Goal: Find specific page/section: Locate a particular part of the current website

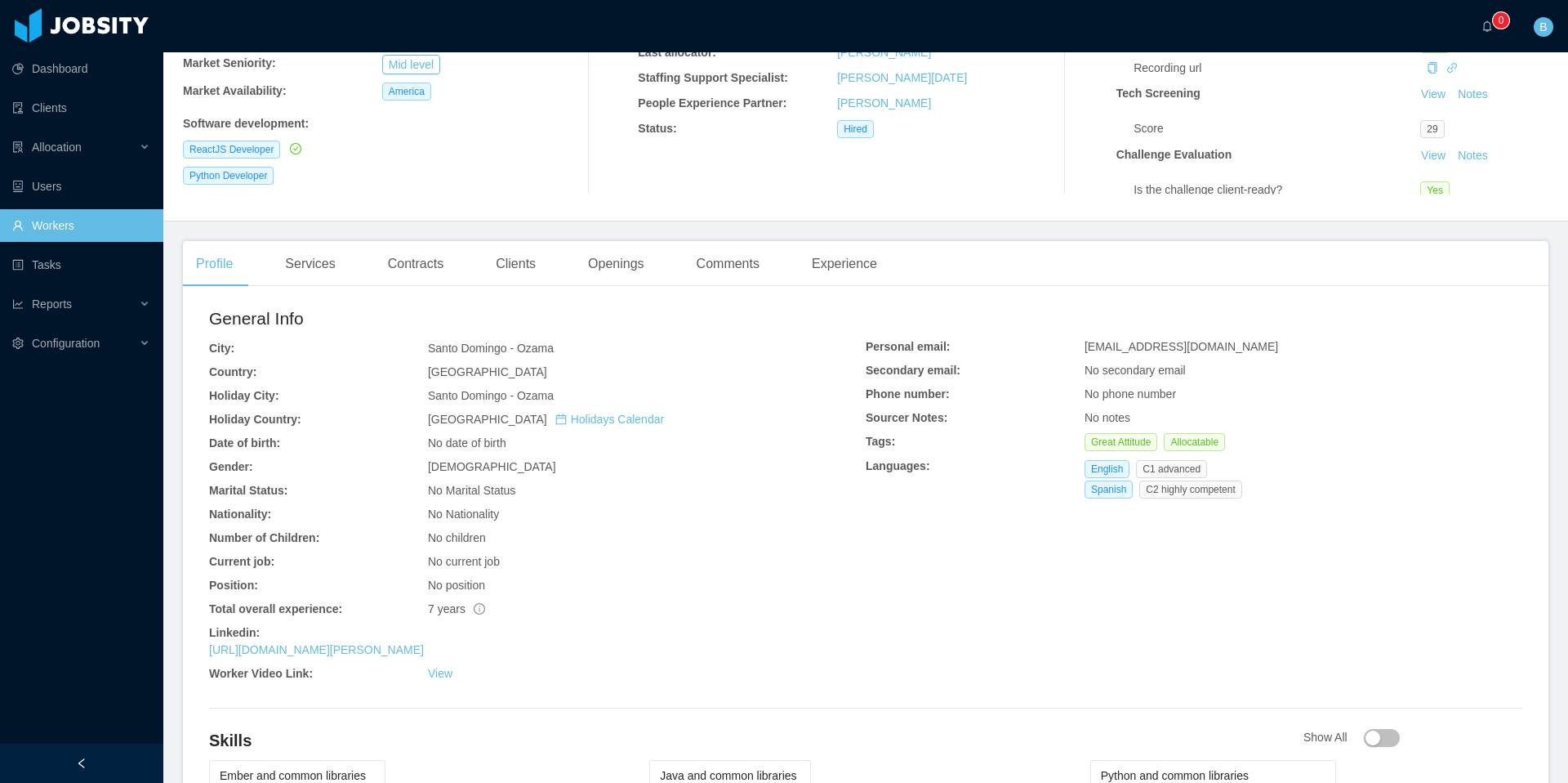
scroll to position [178, 0]
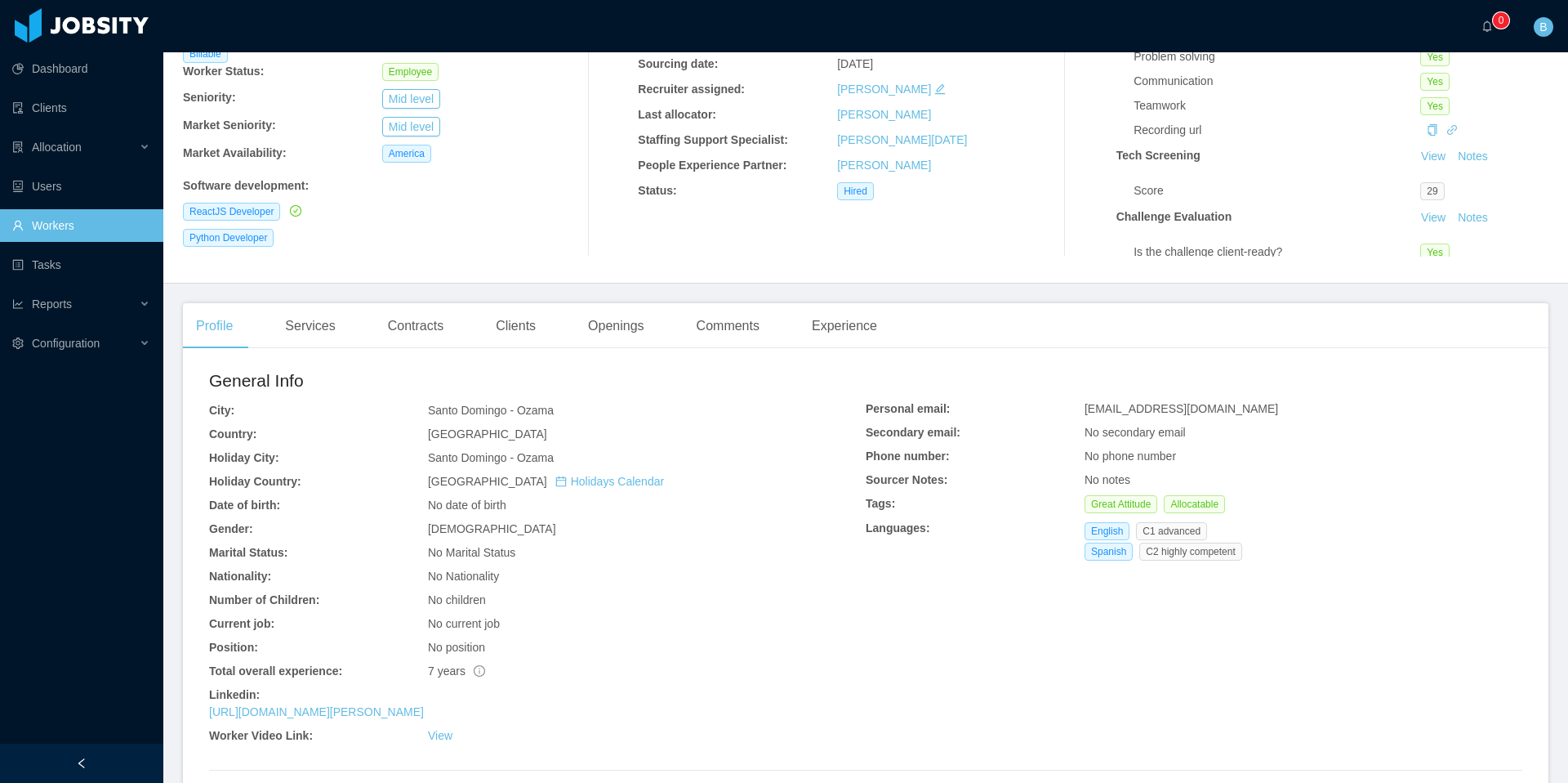
click at [123, 232] on link "Workers" at bounding box center [80, 225] width 138 height 32
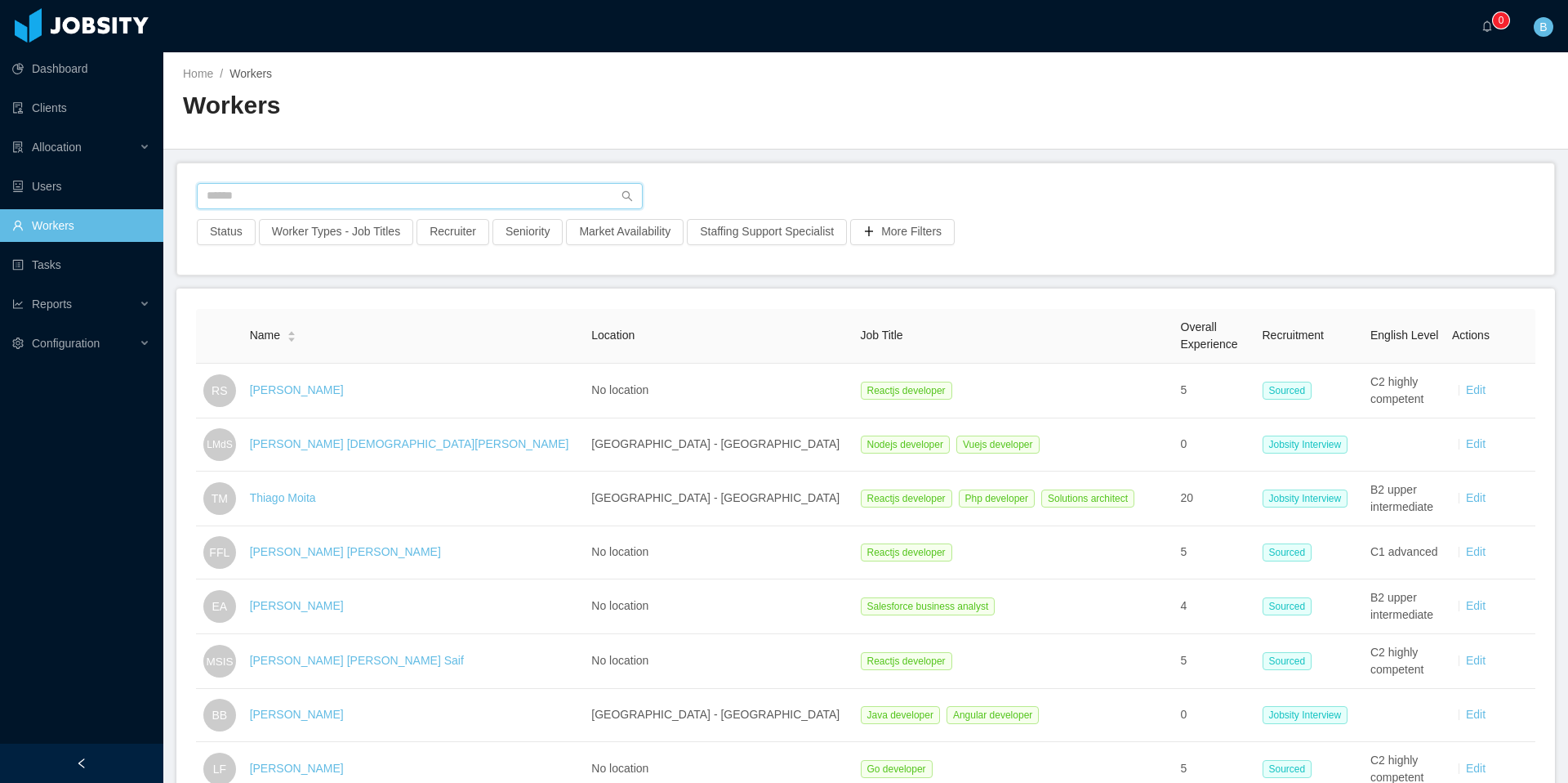
click at [361, 197] on input "text" at bounding box center [420, 195] width 446 height 26
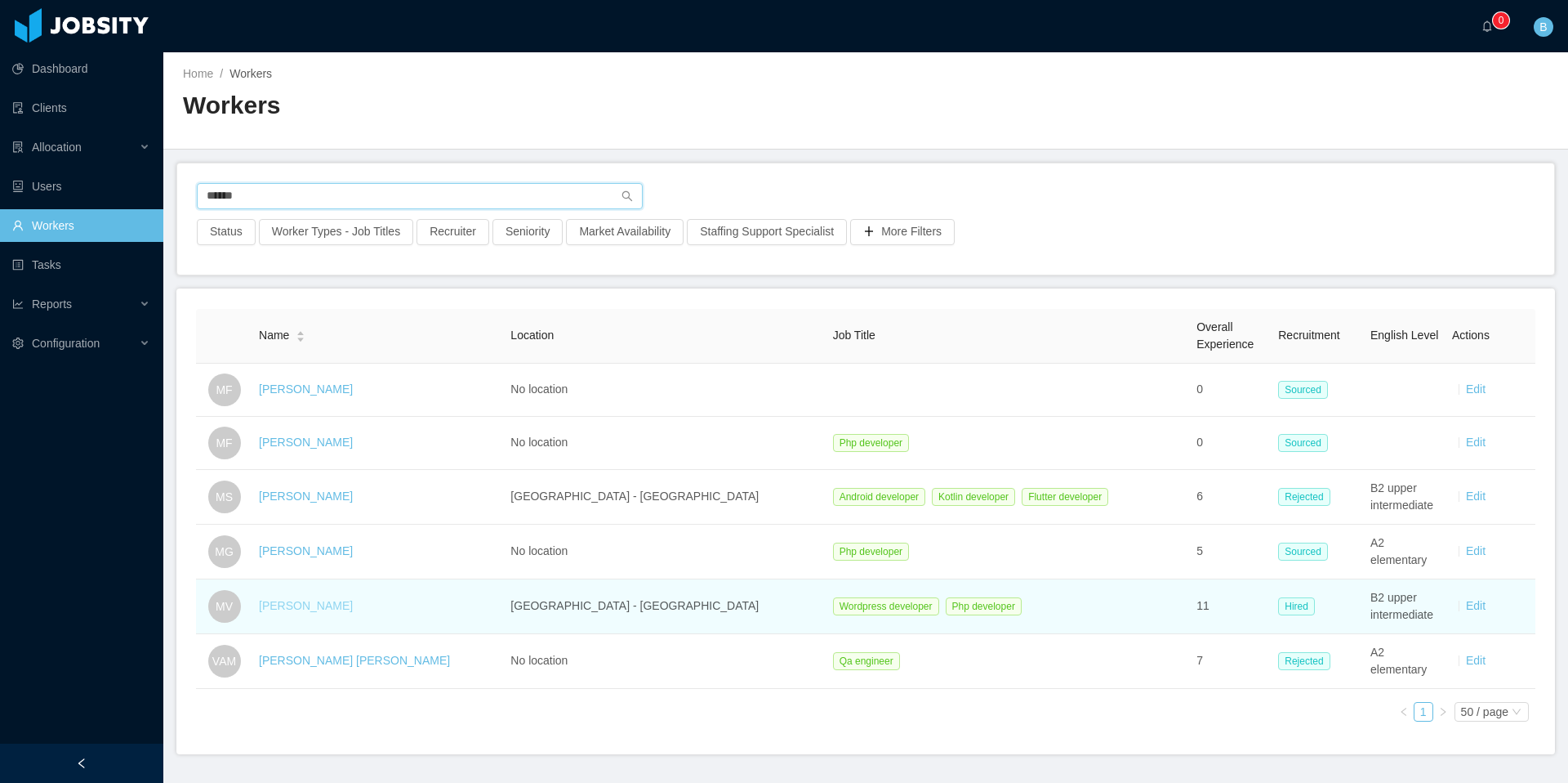
type input "******"
click at [315, 610] on link "[PERSON_NAME]" at bounding box center [306, 604] width 94 height 13
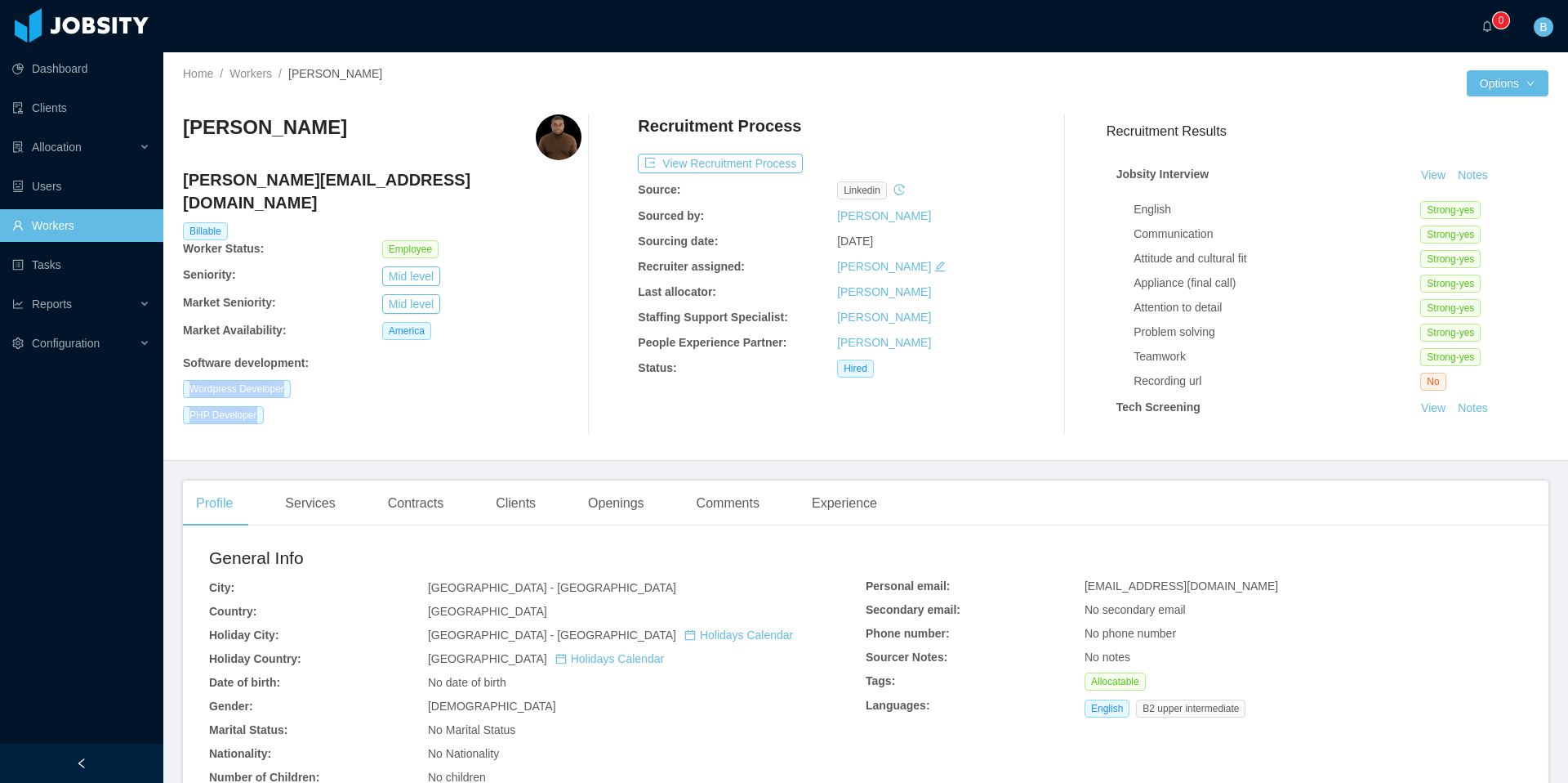
drag, startPoint x: 265, startPoint y: 393, endPoint x: 174, endPoint y: 360, distance: 96.8
click at [174, 360] on div "Home / Workers / [PERSON_NAME] / Options [PERSON_NAME] [PERSON_NAME][EMAIL_ADDR…" at bounding box center [866, 256] width 1404 height 408
click at [297, 378] on div "[PERSON_NAME] [PERSON_NAME][EMAIL_ADDRESS][DOMAIN_NAME] Billable Worker Status:…" at bounding box center [381, 275] width 398 height 320
